Goal: Task Accomplishment & Management: Manage account settings

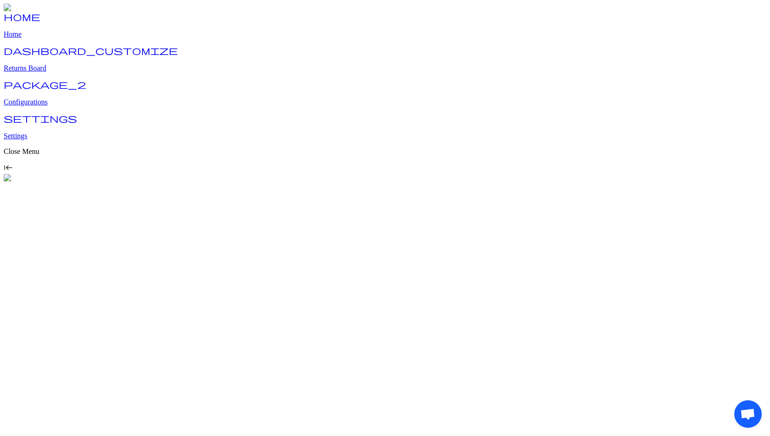
click at [49, 101] on p "Configurations" at bounding box center [385, 102] width 762 height 8
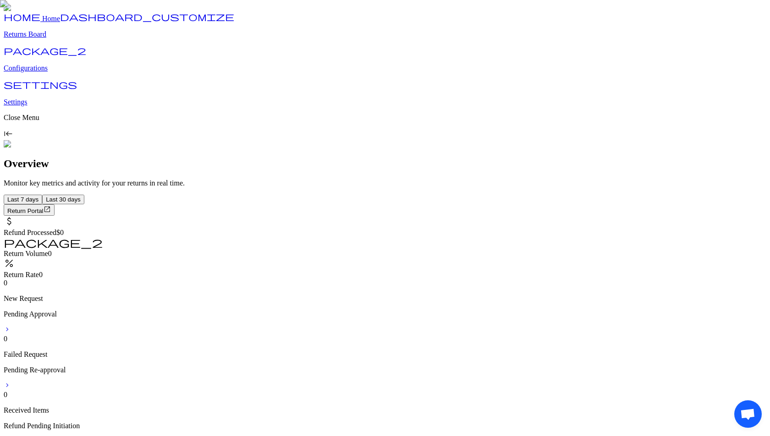
click at [48, 72] on p "Configurations" at bounding box center [385, 68] width 762 height 8
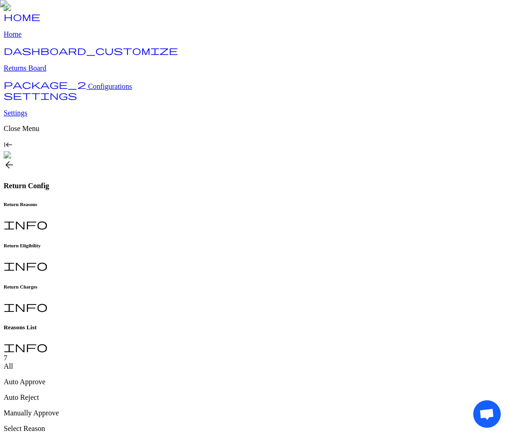
click at [310, 284] on h6 "Return Charges" at bounding box center [254, 286] width 501 height 5
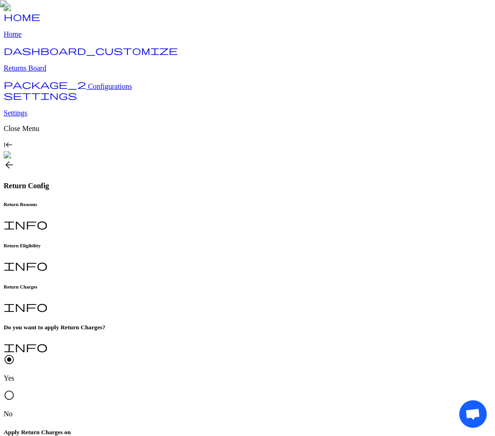
scroll to position [58, 0]
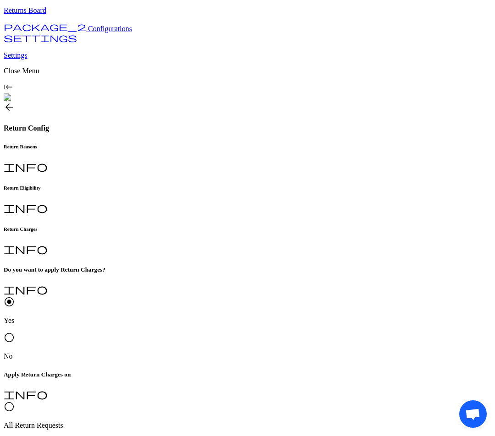
type input "*"
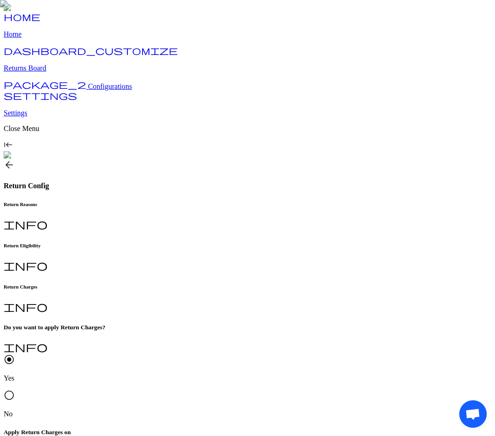
scroll to position [47, 0]
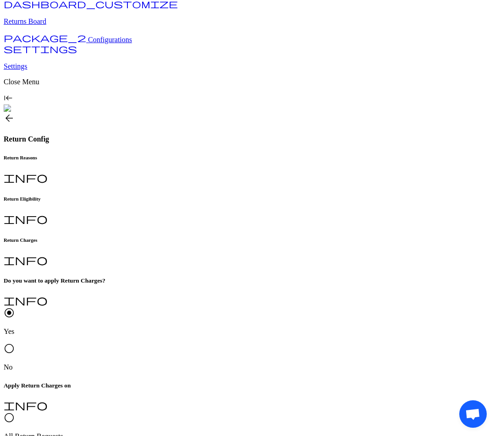
type input "*"
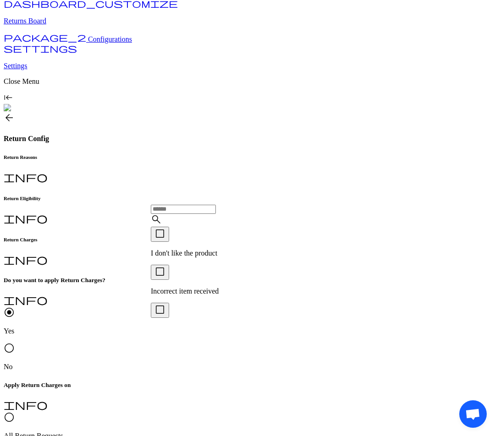
click at [179, 252] on p "I don't like the product" at bounding box center [196, 253] width 91 height 8
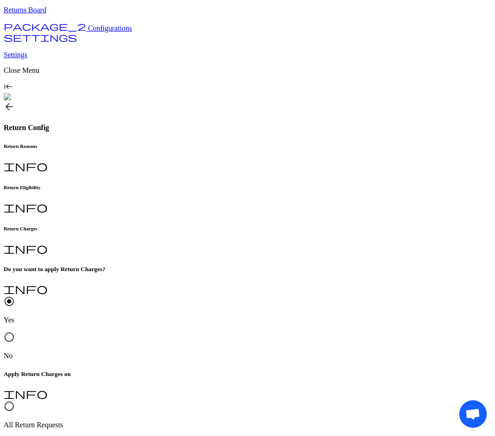
scroll to position [58, 0]
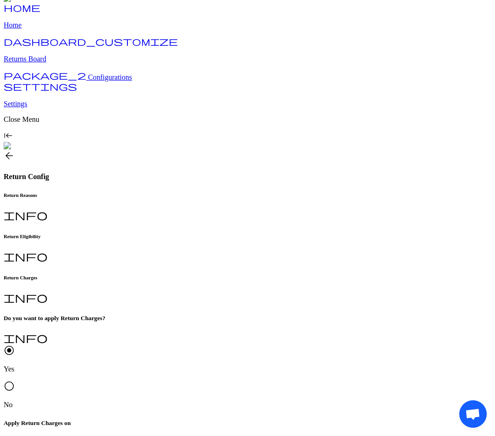
scroll to position [8, 0]
